Goal: Information Seeking & Learning: Understand process/instructions

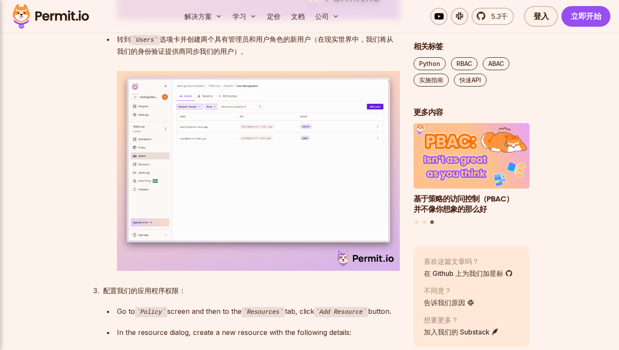
scroll to position [2146, 0]
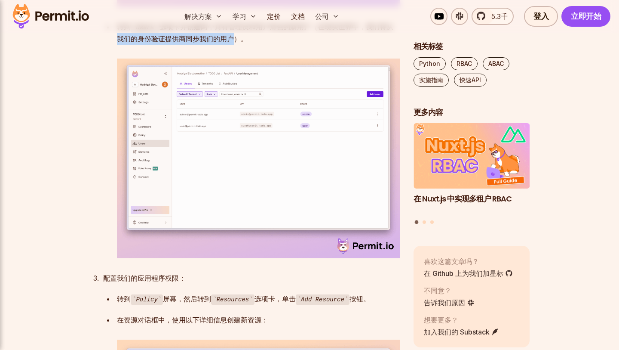
drag, startPoint x: 118, startPoint y: 169, endPoint x: 230, endPoint y: 176, distance: 112.5
click at [231, 45] on p "转到 Users 选项卡并创建两个具有管理员和用户角色的新用户（在现实世界中，我们将从我们的身份验证提供商同步我们的用户）。" at bounding box center [258, 33] width 283 height 25
click at [246, 45] on p "转到 Users 选项卡并创建两个具有管理员和用户角色的新用户（在现实世界中，我们将从我们的身份验证提供商同步我们的用户）。" at bounding box center [258, 33] width 283 height 25
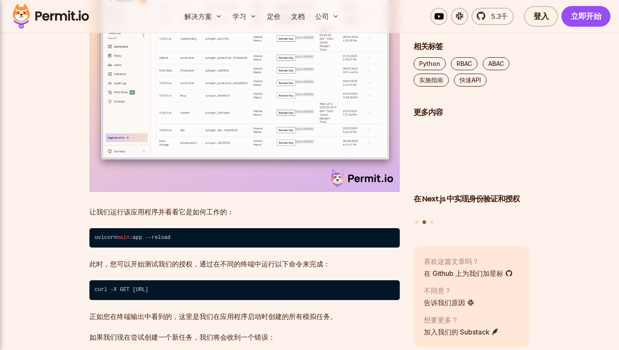
scroll to position [3401, 0]
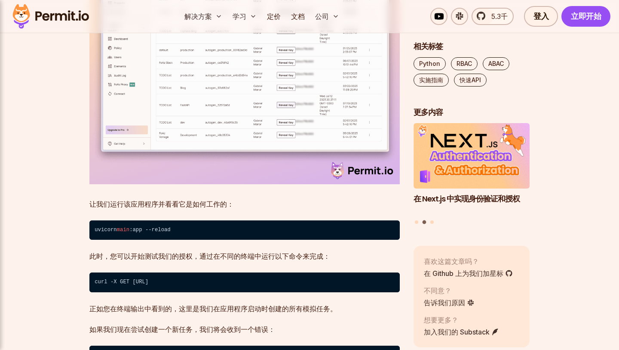
drag, startPoint x: 222, startPoint y: 172, endPoint x: 236, endPoint y: 172, distance: 13.8
drag, startPoint x: 240, startPoint y: 172, endPoint x: 253, endPoint y: 173, distance: 12.9
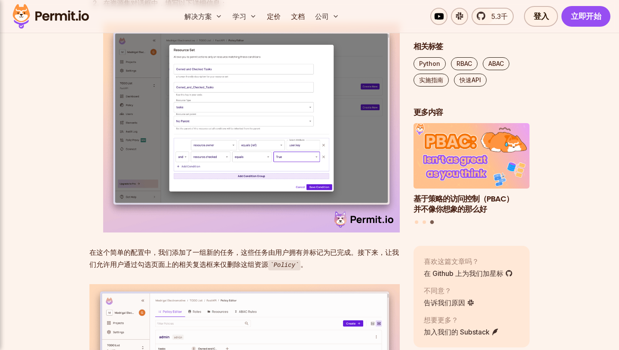
scroll to position [4388, 0]
